Goal: Information Seeking & Learning: Learn about a topic

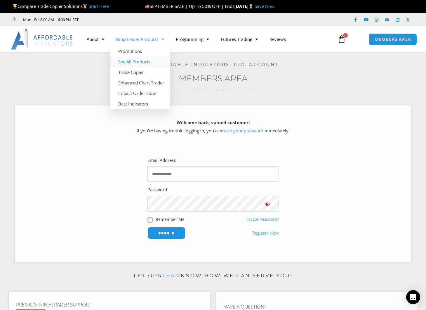
click at [145, 62] on link "See All Products" at bounding box center [140, 61] width 60 height 11
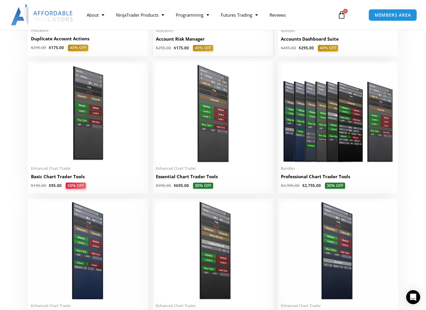
scroll to position [292, 0]
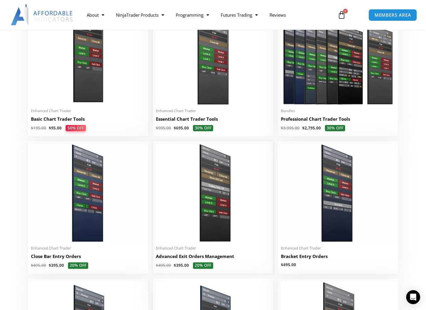
click at [203, 175] on img at bounding box center [213, 193] width 114 height 98
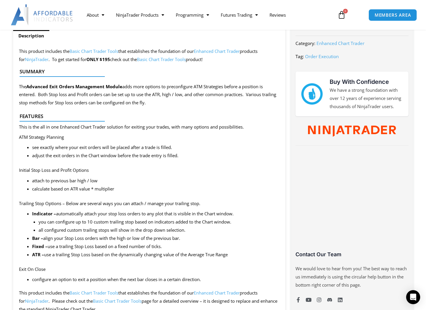
scroll to position [321, 0]
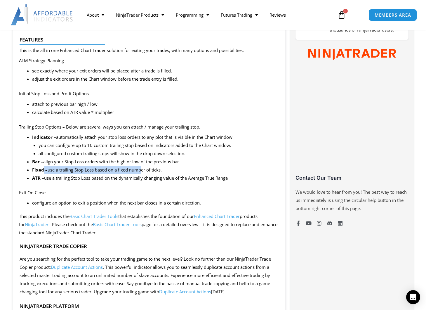
drag, startPoint x: 63, startPoint y: 171, endPoint x: 140, endPoint y: 170, distance: 77.4
click at [140, 170] on li "Fixed – use a trailing Stop Loss based on a fixed number of ticks." at bounding box center [156, 170] width 248 height 8
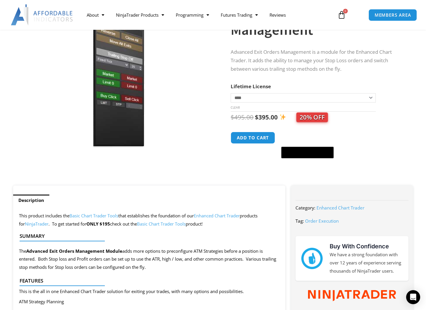
scroll to position [29, 0]
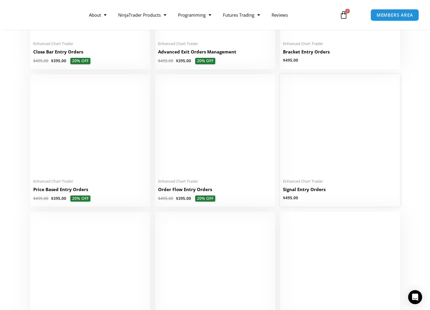
scroll to position [584, 0]
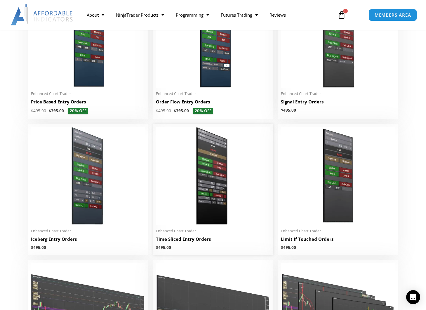
click at [196, 189] on img at bounding box center [213, 176] width 114 height 98
click at [216, 180] on img at bounding box center [213, 176] width 114 height 98
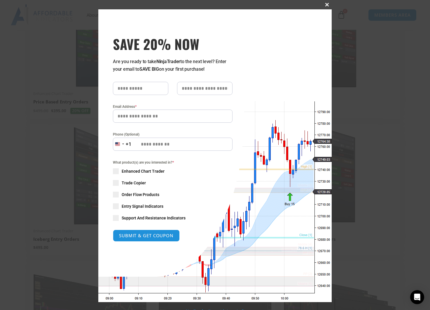
click at [326, 4] on span "SAVE 20% NOW popup" at bounding box center [327, 5] width 9 height 4
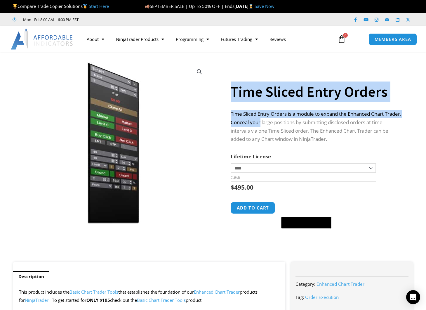
drag, startPoint x: 227, startPoint y: 113, endPoint x: 279, endPoint y: 118, distance: 51.6
click at [279, 118] on div "**********" at bounding box center [213, 160] width 406 height 204
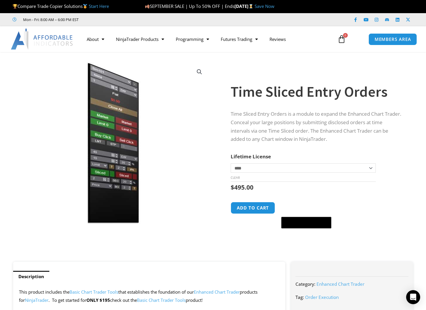
click at [315, 128] on p "Time Sliced Entry Orders is a module to expand the Enhanced Chart Trader. Conce…" at bounding box center [316, 127] width 170 height 34
drag, startPoint x: 269, startPoint y: 118, endPoint x: 149, endPoint y: 76, distance: 126.9
click at [268, 116] on p "Time Sliced Entry Orders is a module to expand the Enhanced Chart Trader. Conce…" at bounding box center [316, 127] width 170 height 34
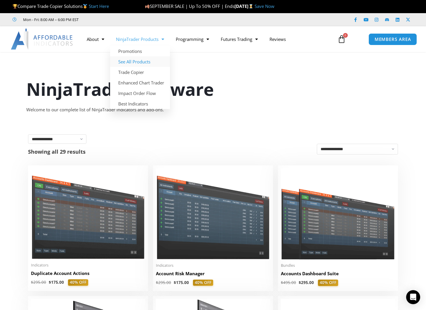
click at [132, 59] on link "See All Products" at bounding box center [140, 61] width 60 height 11
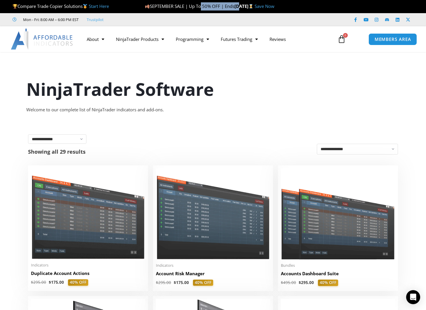
drag, startPoint x: 202, startPoint y: 7, endPoint x: 261, endPoint y: 9, distance: 59.3
click at [243, 9] on p "SEPTEMBER SALE | Up To 50% OFF | Ends Wednesday, September 24 Save Now" at bounding box center [269, 6] width 248 height 8
click at [41, 16] on span "Mon - Fri: 8:00 AM – 6:00 PM EST" at bounding box center [50, 19] width 57 height 7
drag, startPoint x: 46, startPoint y: 25, endPoint x: 52, endPoint y: 43, distance: 18.6
click at [46, 25] on div "Mon - Fri: 8:00 AM – 6:00 PM EST Facebook-f Youtube Instagram Linkedin X-twitter" at bounding box center [213, 19] width 426 height 13
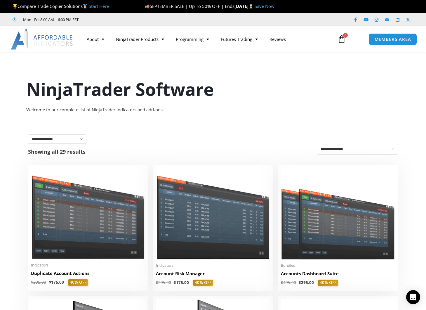
click at [52, 43] on img at bounding box center [42, 39] width 63 height 21
